Goal: Navigation & Orientation: Go to known website

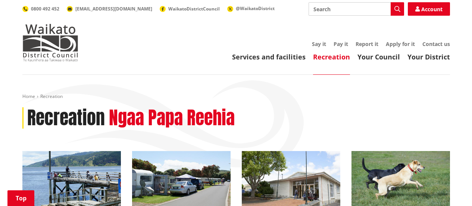
scroll to position [149, 0]
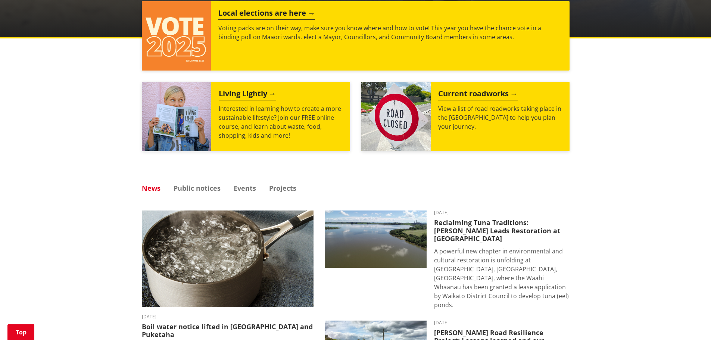
scroll to position [308, 0]
